Goal: Task Accomplishment & Management: Manage account settings

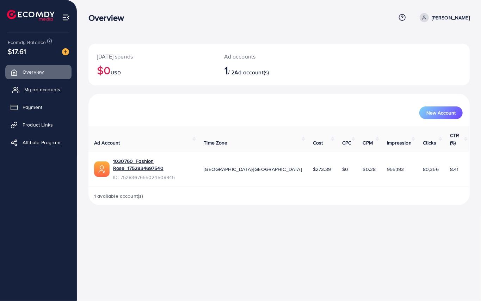
click at [45, 85] on link "My ad accounts" at bounding box center [38, 89] width 66 height 14
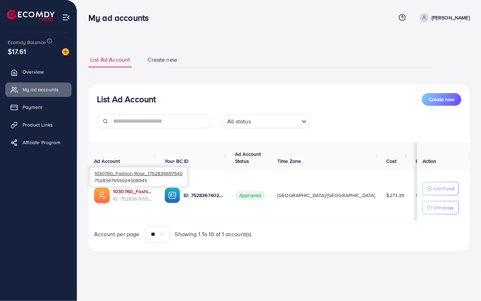
click at [130, 192] on link "1030760_Fashion Rose_1752834697540" at bounding box center [133, 191] width 40 height 7
